Goal: Find specific page/section: Find specific page/section

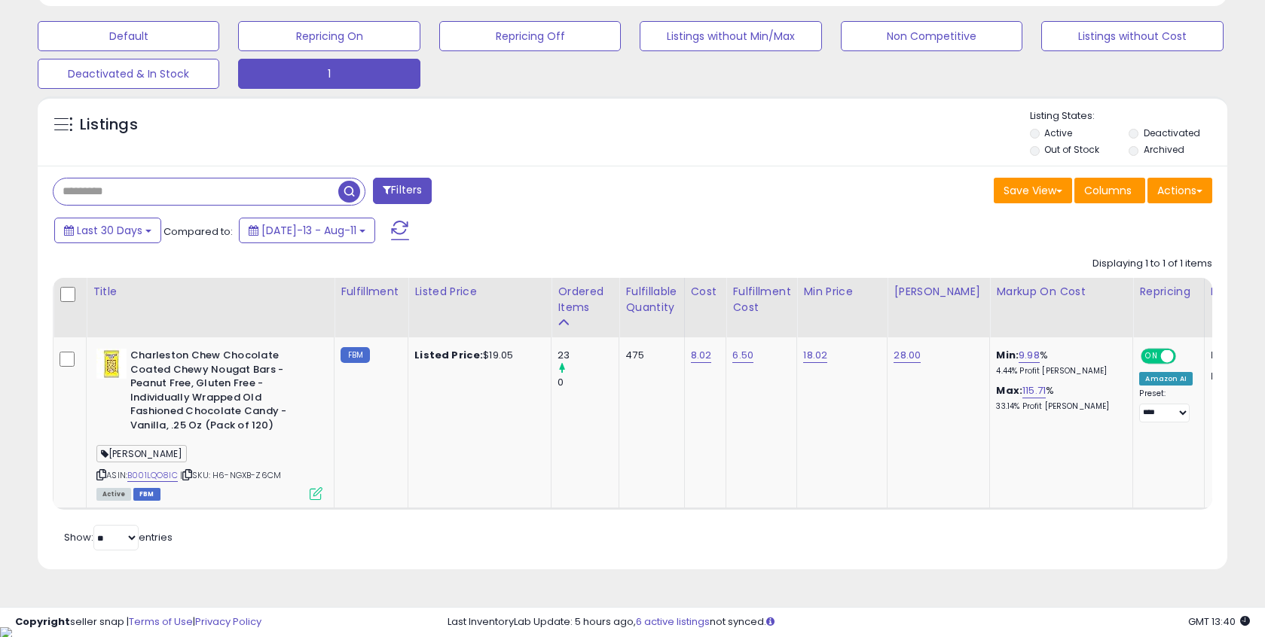
scroll to position [309, 689]
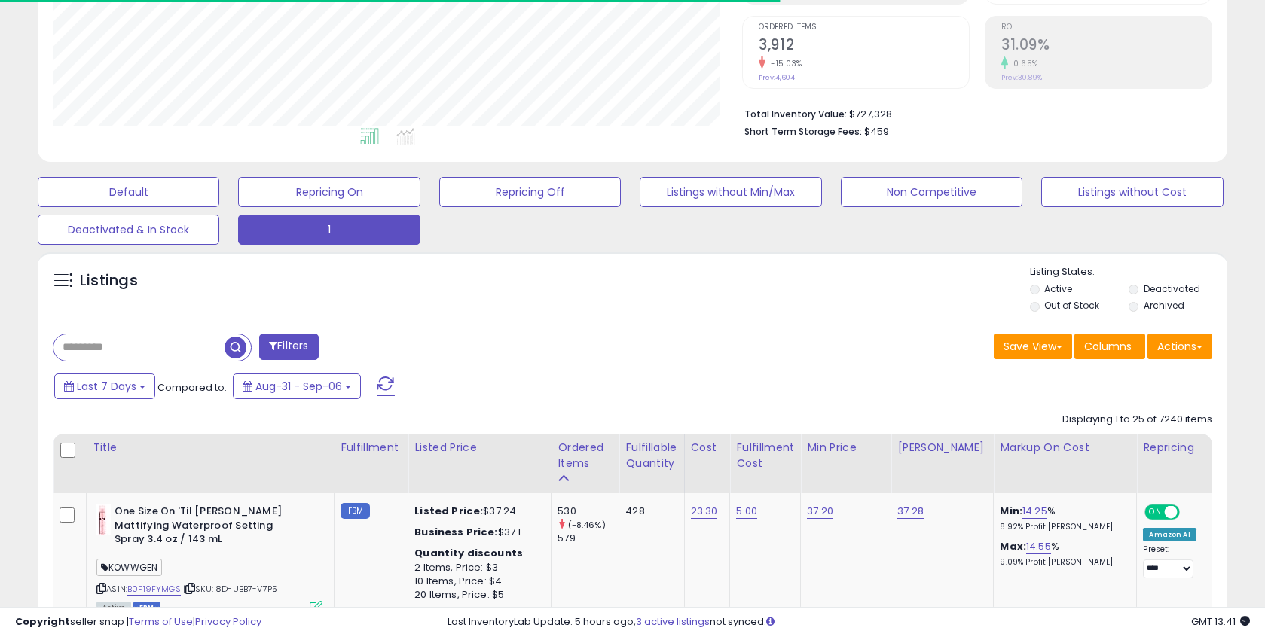
scroll to position [298, 0]
click at [382, 384] on span at bounding box center [386, 387] width 18 height 20
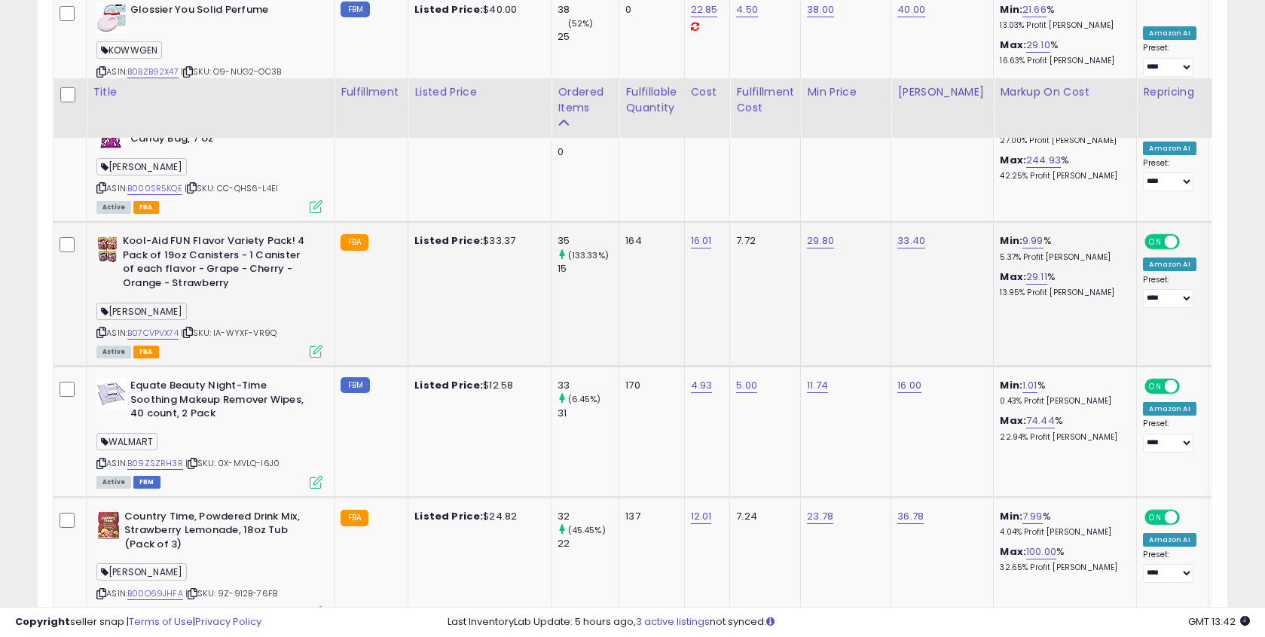
scroll to position [3498, 0]
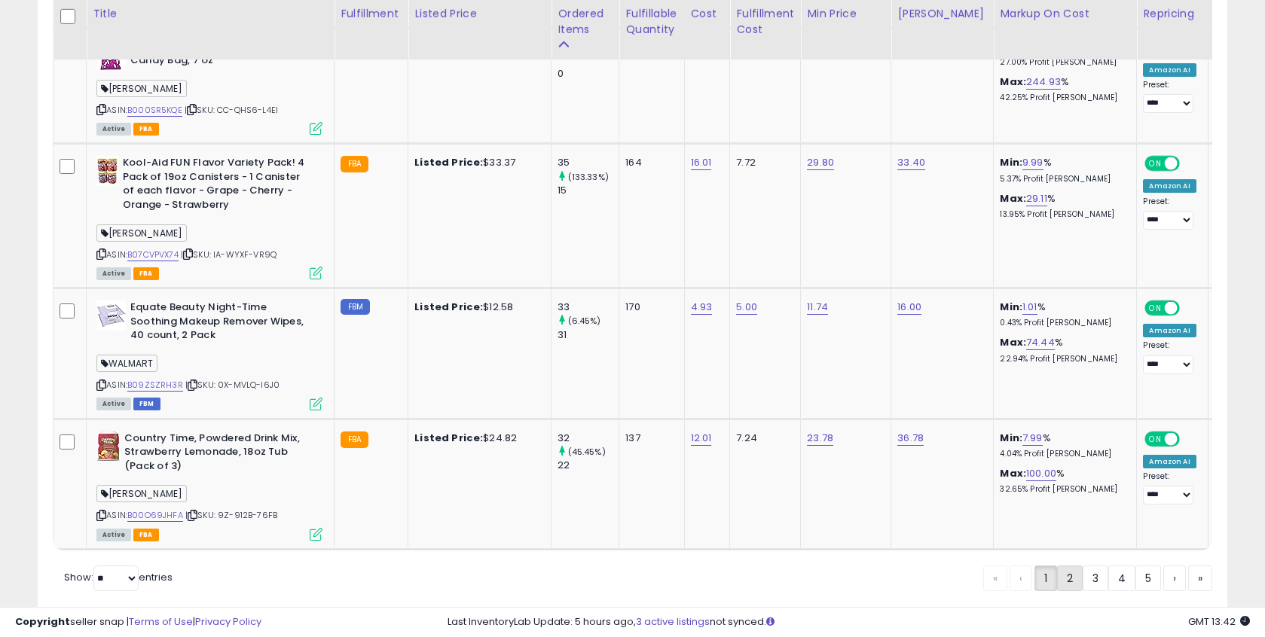
click at [1070, 566] on link "2" at bounding box center [1070, 579] width 26 height 26
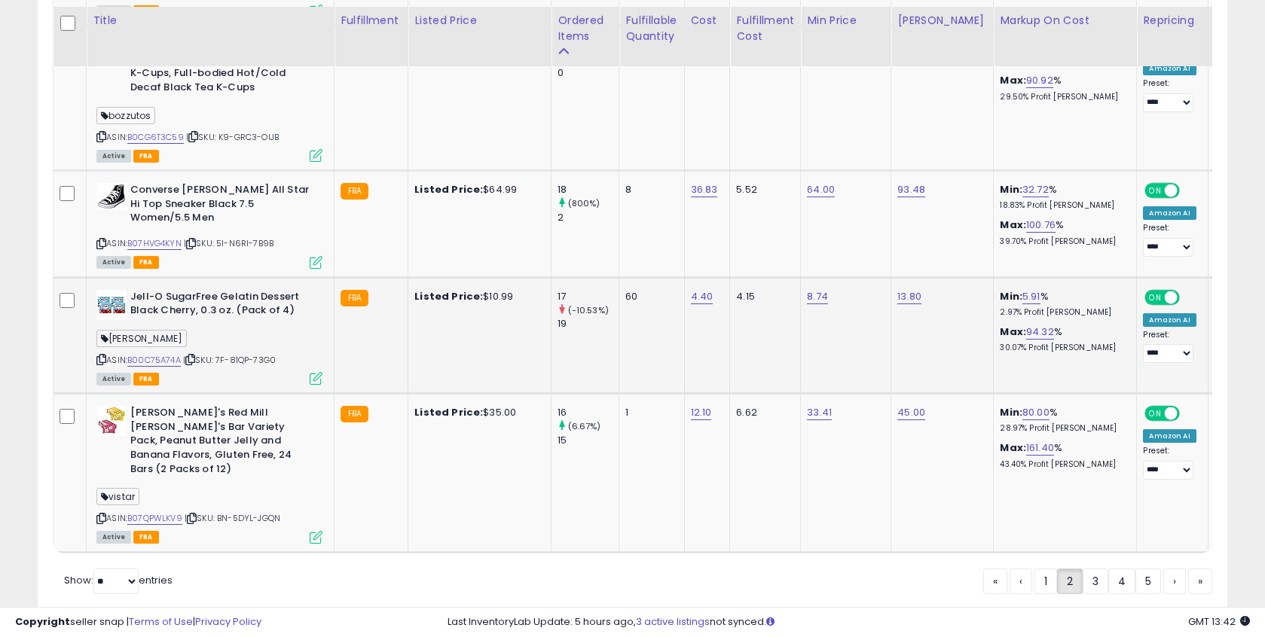
scroll to position [3566, 0]
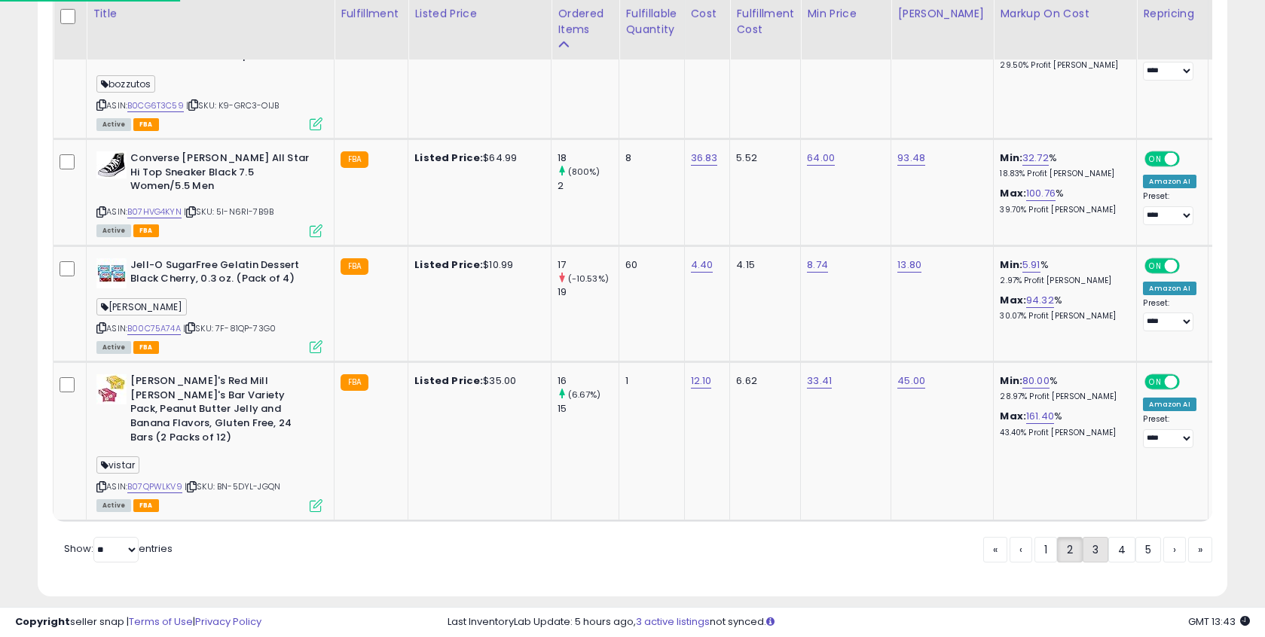
click at [1083, 537] on link "3" at bounding box center [1095, 550] width 26 height 26
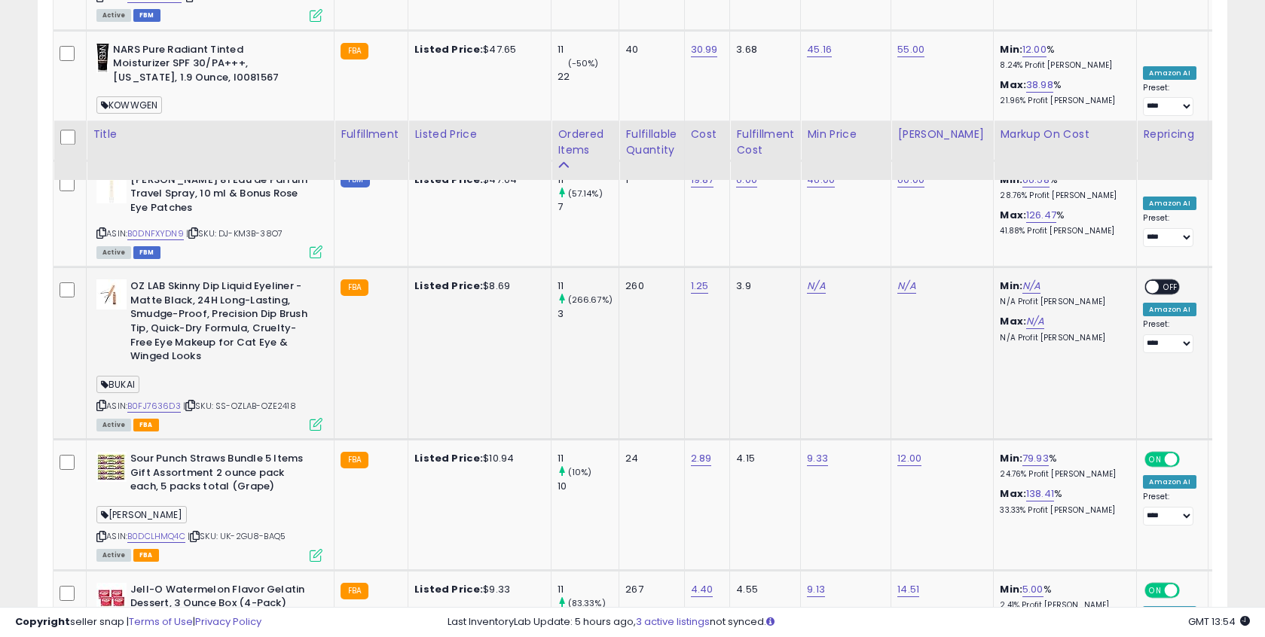
scroll to position [3498, 0]
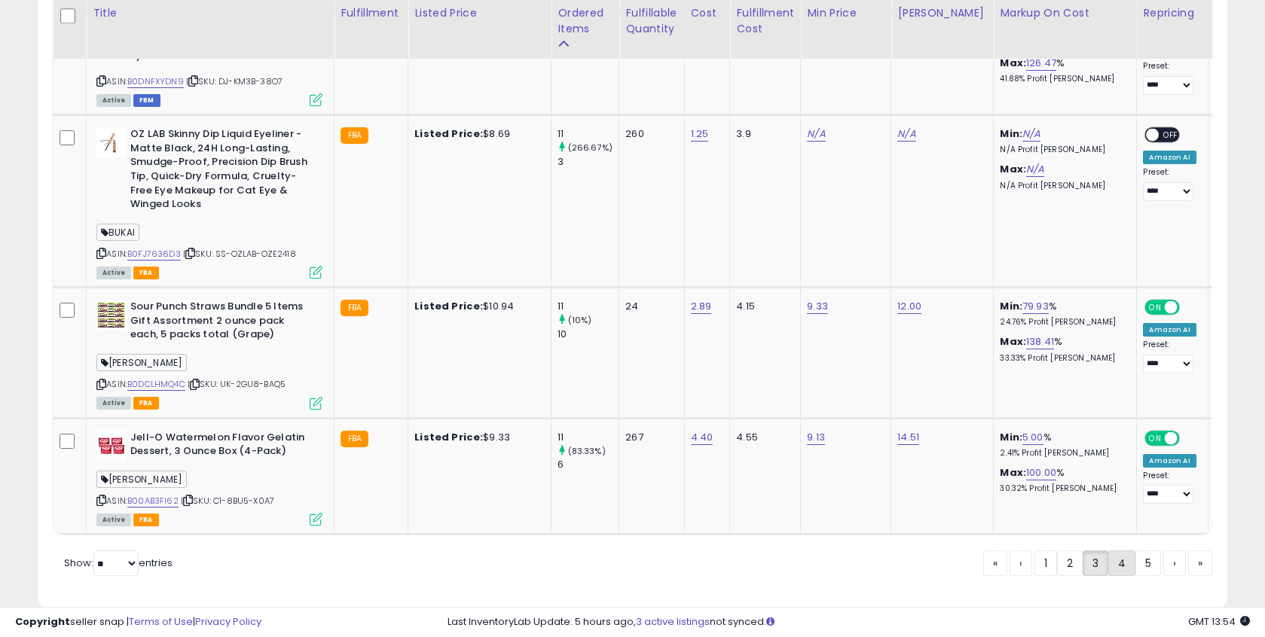
click at [1121, 551] on link "4" at bounding box center [1121, 564] width 27 height 26
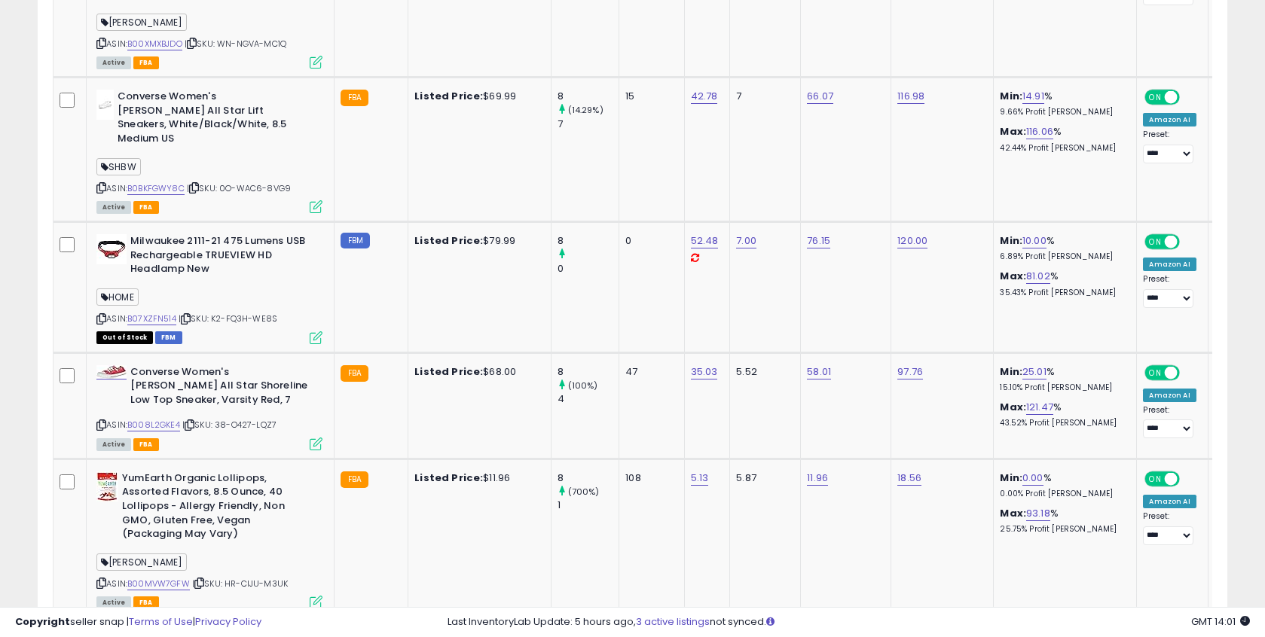
scroll to position [3556, 0]
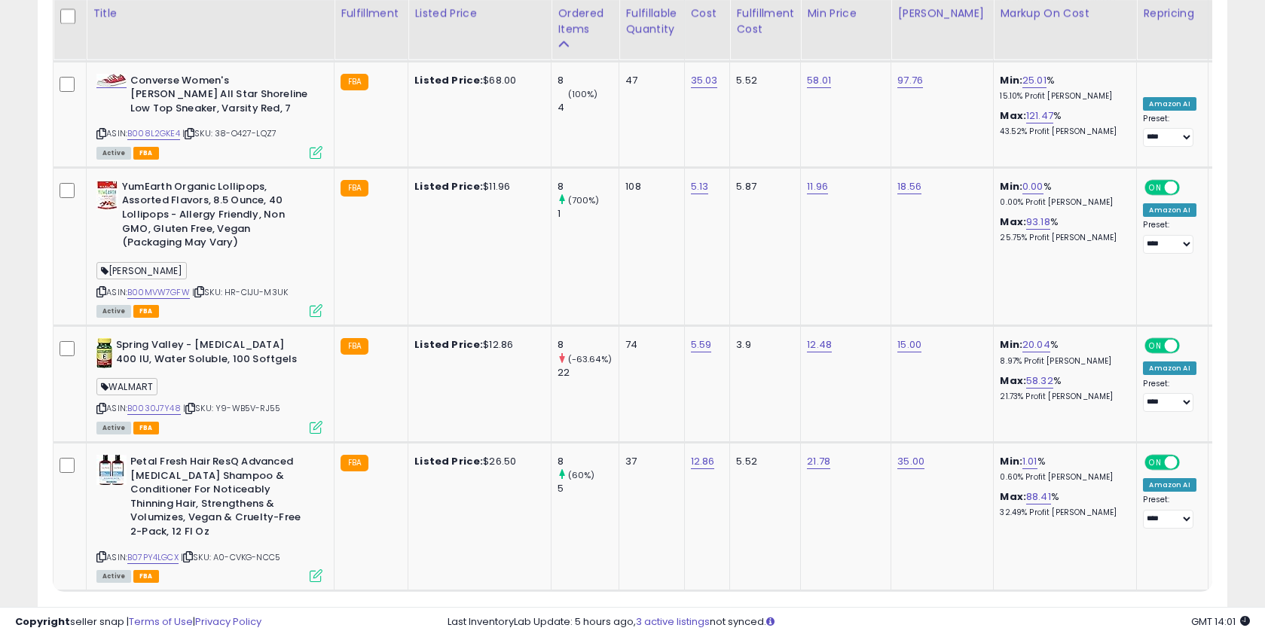
click at [1124, 607] on link "5" at bounding box center [1122, 620] width 26 height 26
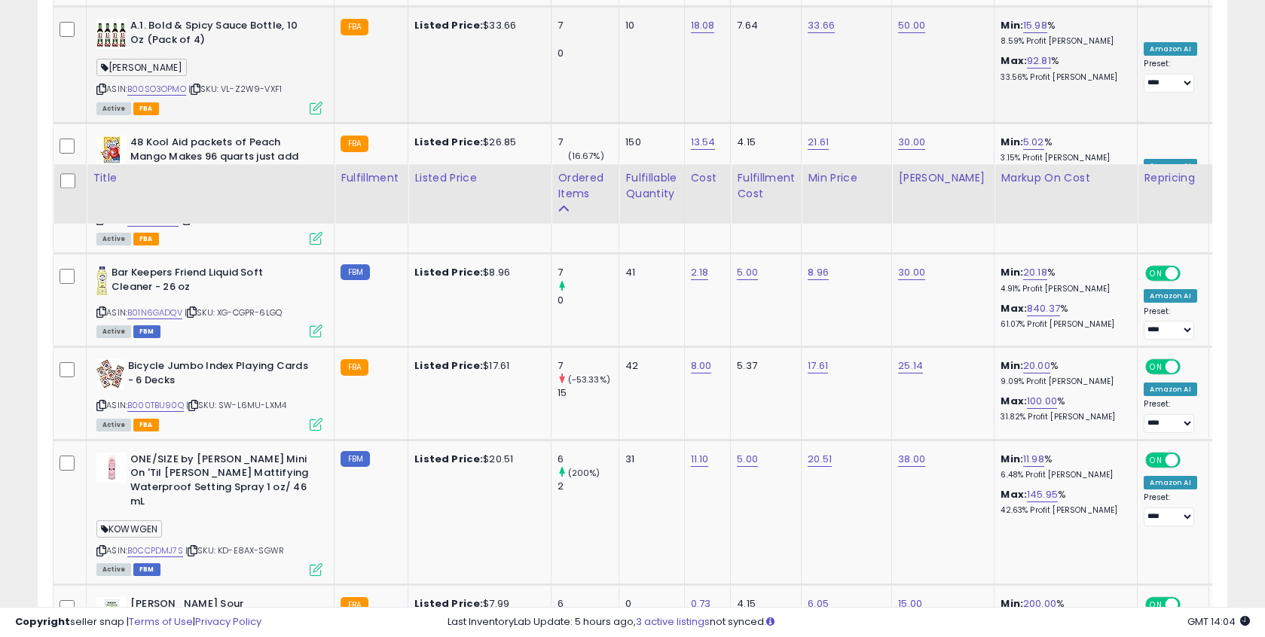
scroll to position [3133, 0]
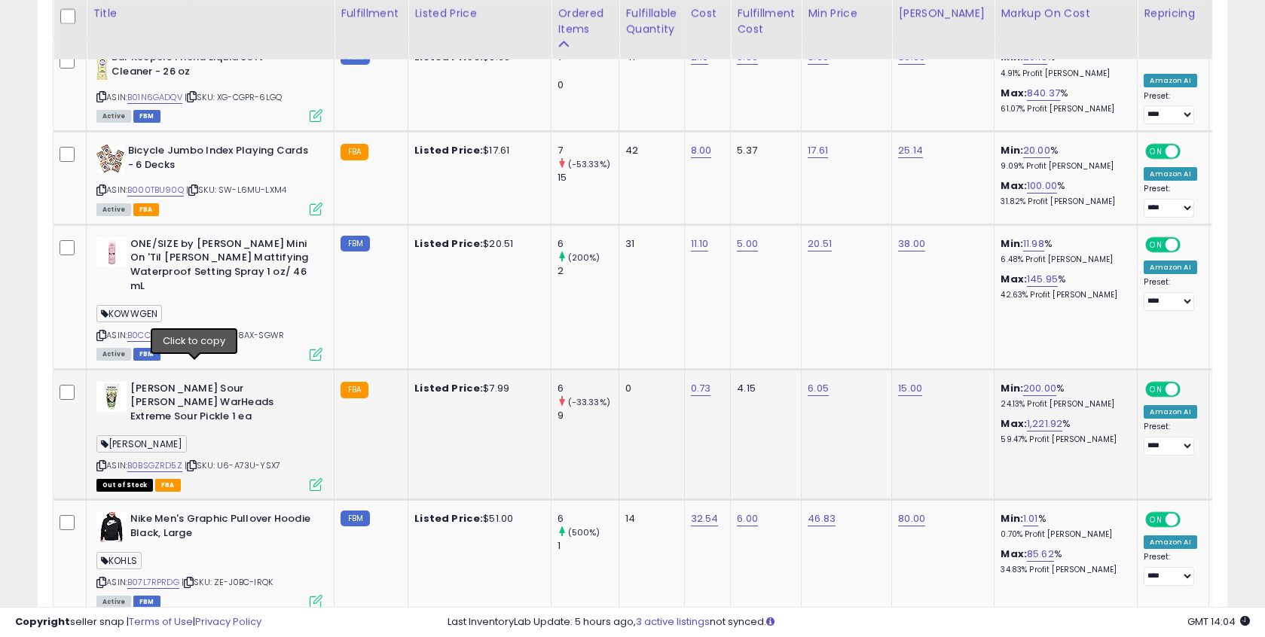
click at [197, 462] on icon at bounding box center [192, 466] width 10 height 8
click at [105, 382] on img at bounding box center [111, 397] width 30 height 30
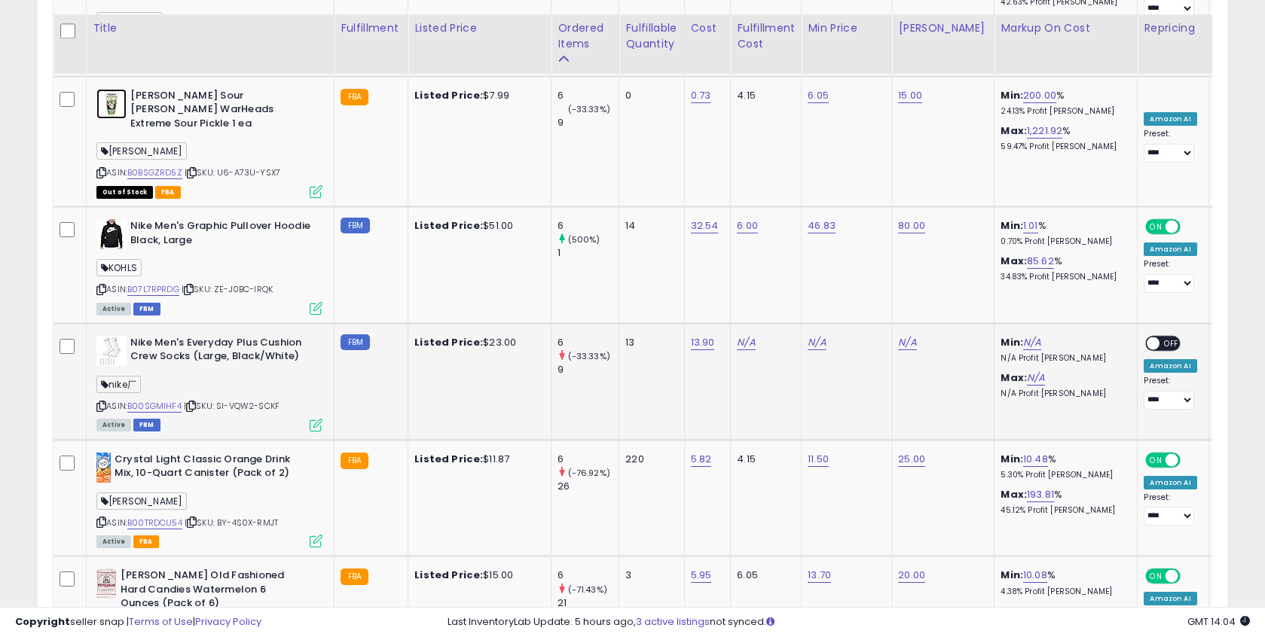
scroll to position [3508, 0]
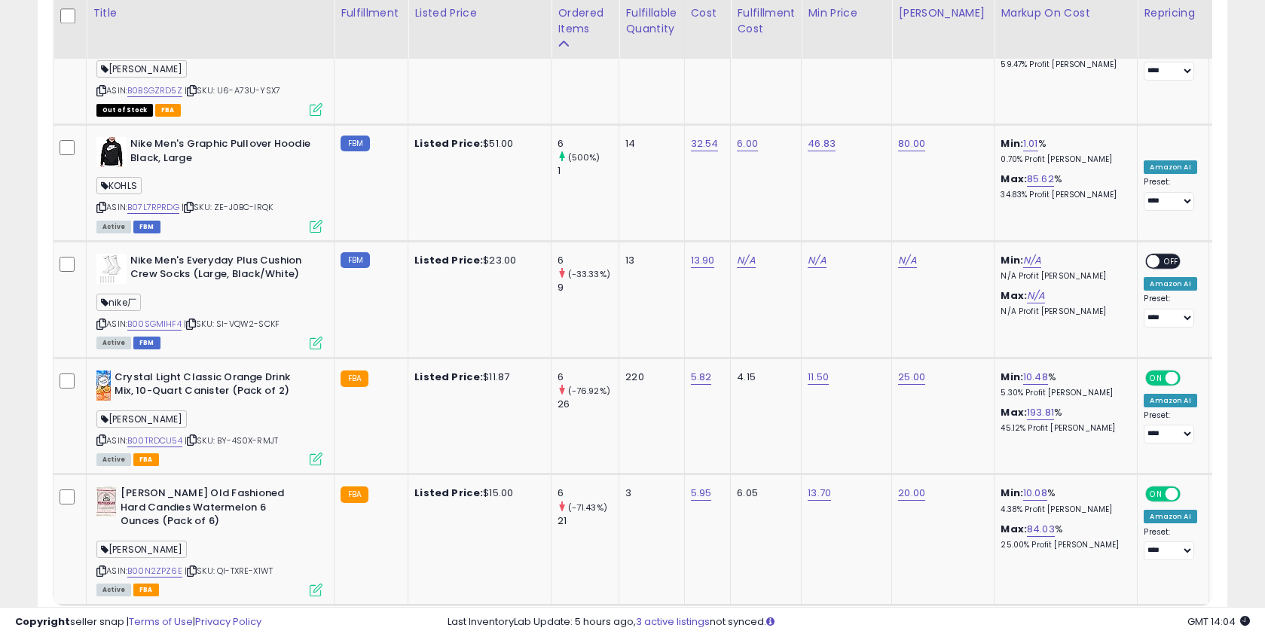
click at [1128, 621] on link "6" at bounding box center [1121, 634] width 26 height 26
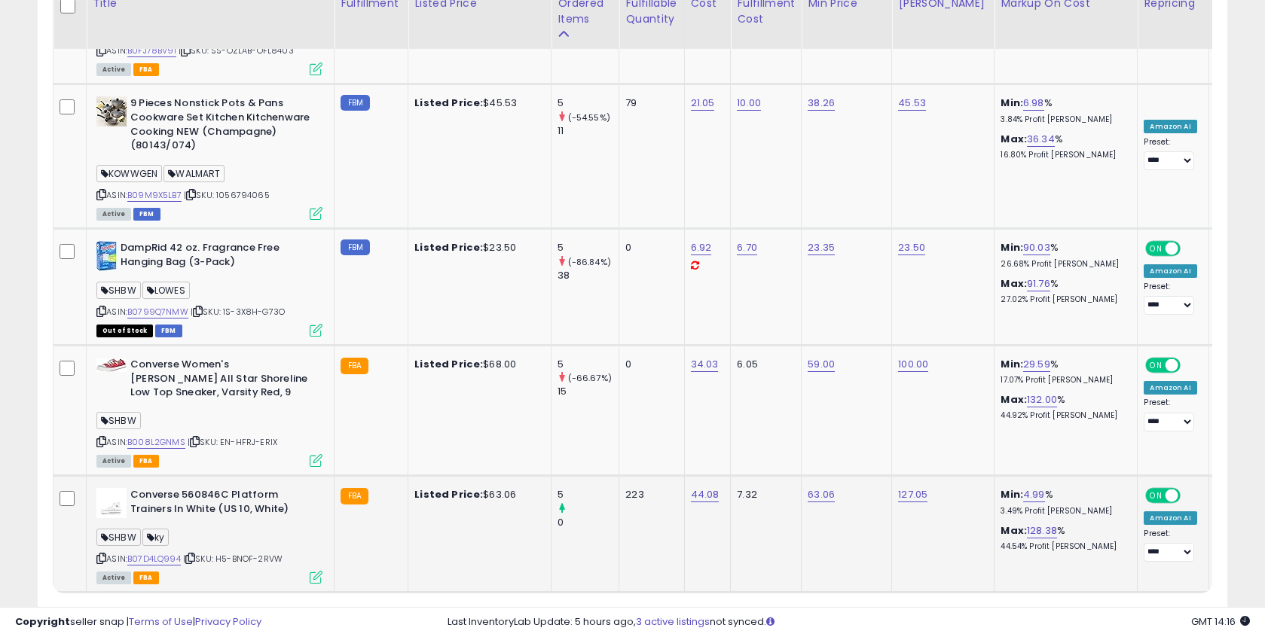
scroll to position [3415, 0]
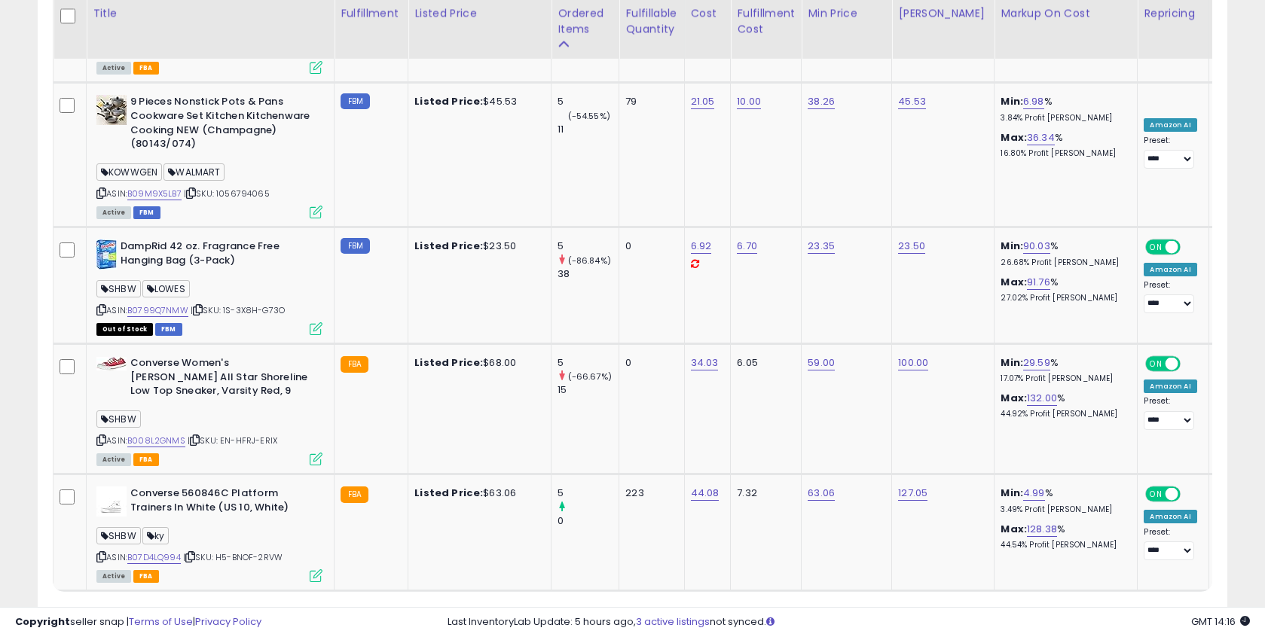
click at [1121, 607] on link "7" at bounding box center [1121, 620] width 26 height 26
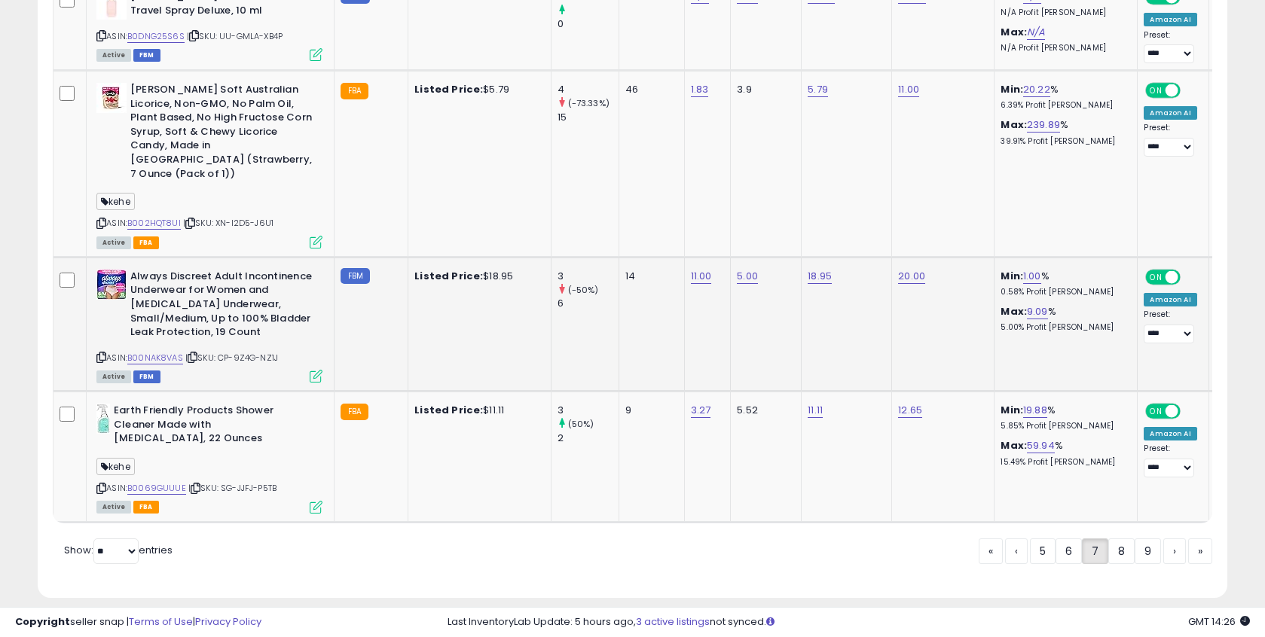
scroll to position [3469, 0]
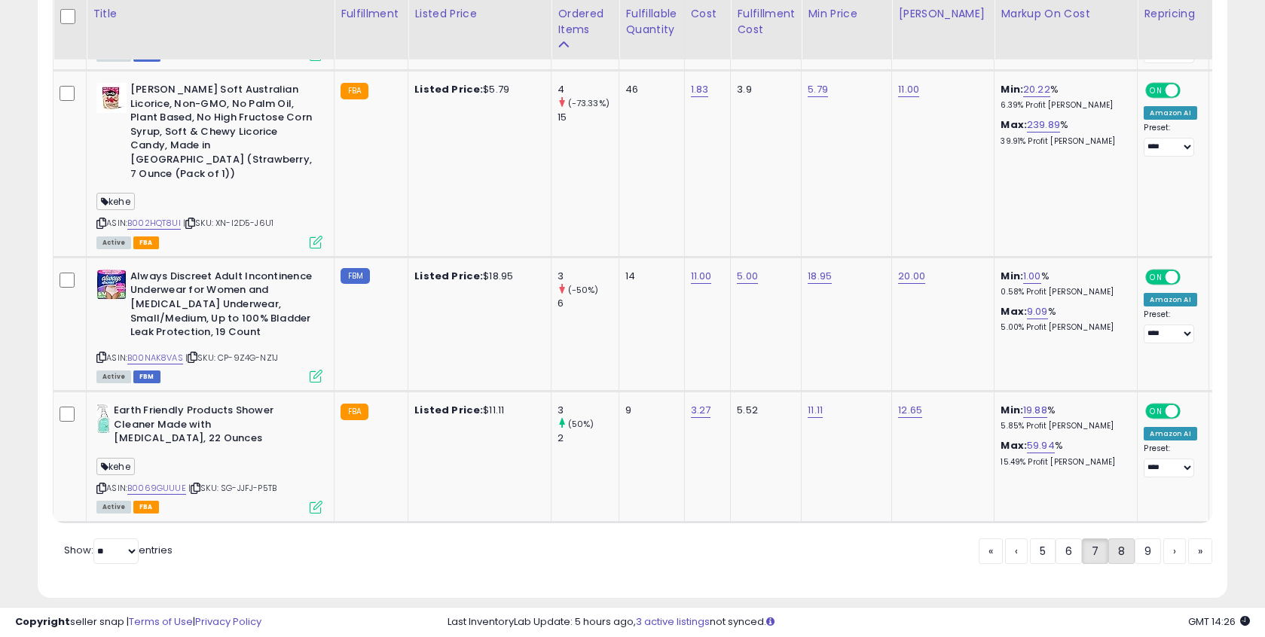
click at [1120, 539] on link "8" at bounding box center [1121, 552] width 26 height 26
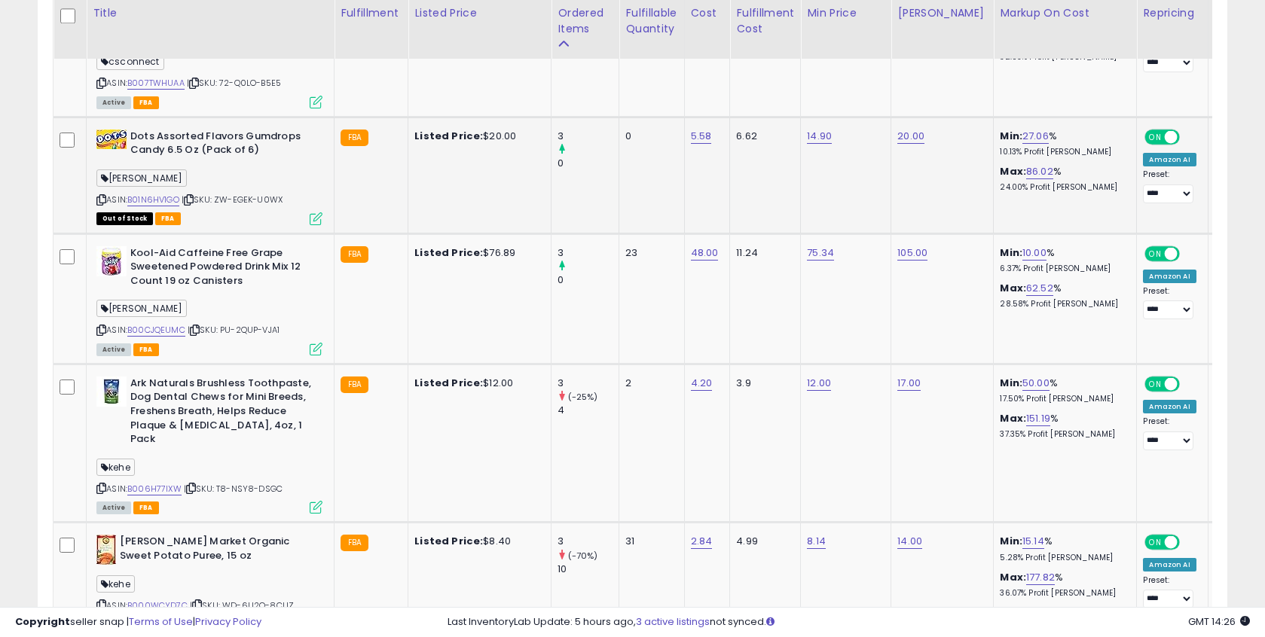
scroll to position [3299, 0]
